Goal: Task Accomplishment & Management: Manage account settings

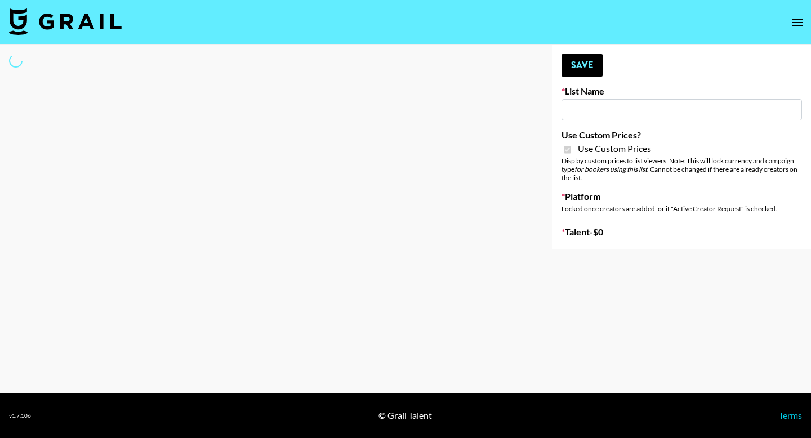
type input "[PERSON_NAME] AI"
checkbox input "true"
select select "Brand"
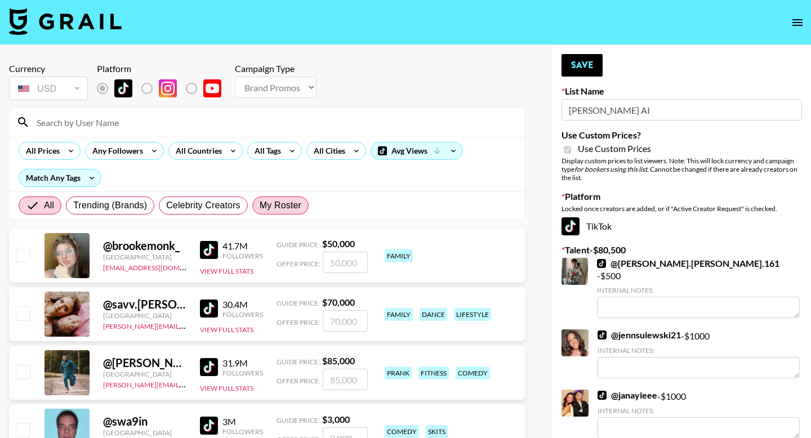
click at [290, 197] on label "My Roster" at bounding box center [280, 206] width 56 height 18
click at [260, 206] on input "My Roster" at bounding box center [260, 206] width 0 height 0
radio input "true"
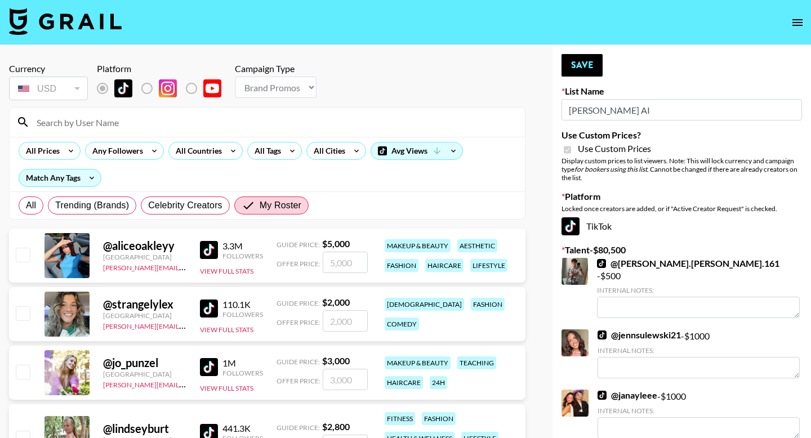
scroll to position [60, 0]
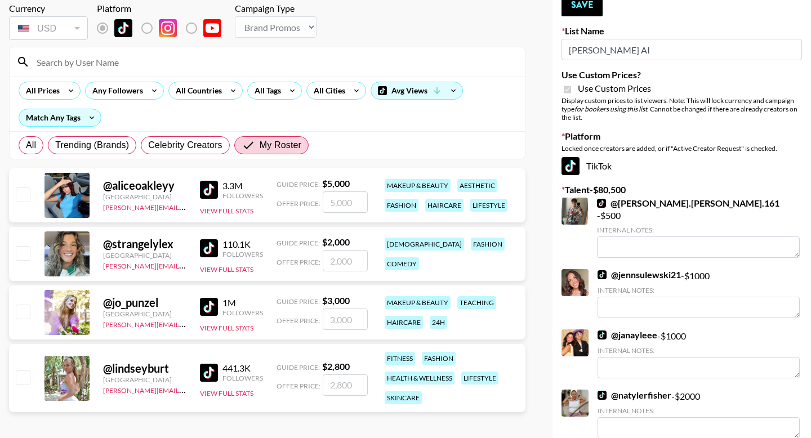
click at [23, 191] on input "checkbox" at bounding box center [23, 195] width 14 height 14
checkbox input "true"
type input "5000"
click at [25, 249] on input "checkbox" at bounding box center [23, 253] width 14 height 14
checkbox input "true"
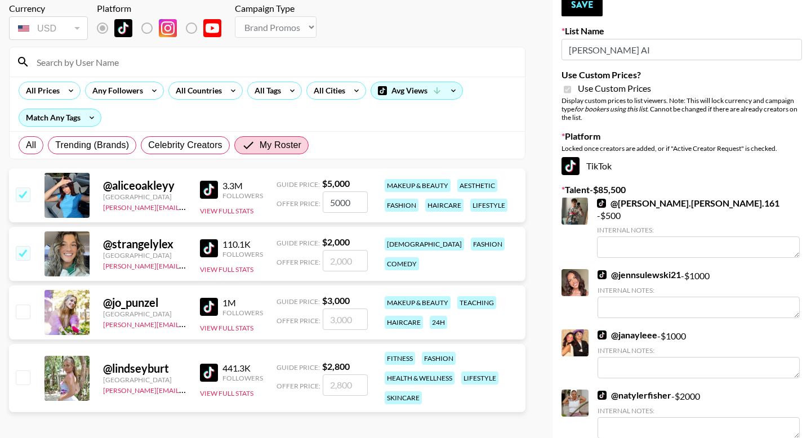
type input "2000"
click at [27, 309] on input "checkbox" at bounding box center [23, 312] width 14 height 14
checkbox input "true"
type input "3000"
click at [588, 14] on button "Save" at bounding box center [581, 5] width 41 height 23
